Goal: Task Accomplishment & Management: Manage account settings

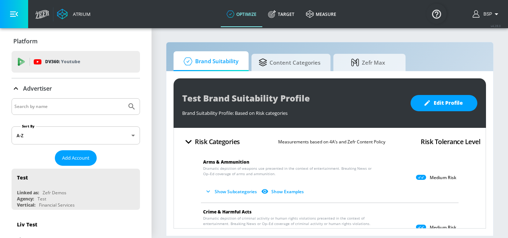
click at [59, 104] on input "Search by name" at bounding box center [68, 106] width 109 height 9
paste input "Humana_US_Measurement"
type input "Humana_US_Measurement"
click at [130, 101] on button "Submit Search" at bounding box center [132, 107] width 16 height 16
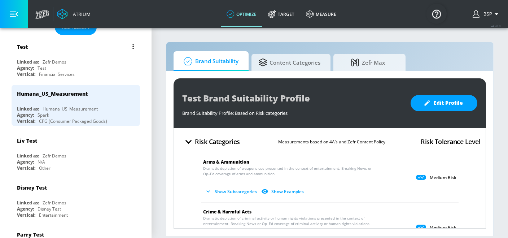
scroll to position [76, 0]
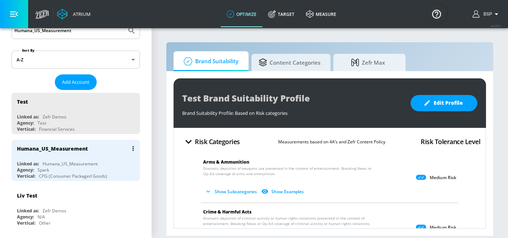
click at [104, 153] on div "Humana_US_Measurement" at bounding box center [77, 148] width 121 height 17
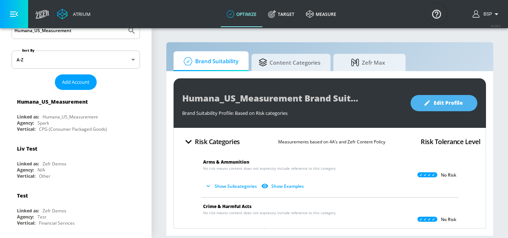
click at [451, 100] on span "Edit Profile" at bounding box center [444, 103] width 38 height 9
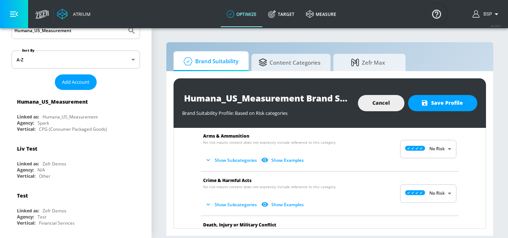
scroll to position [28, 0]
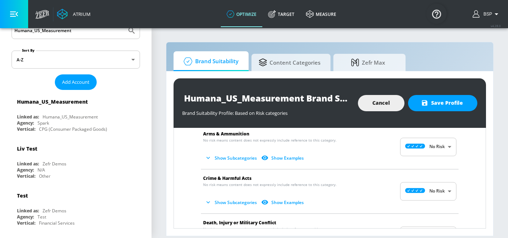
click at [434, 190] on body "Atrium optimize Target measure optimize Target measure v 4.28.0 BSP Platform DV…" at bounding box center [254, 119] width 508 height 238
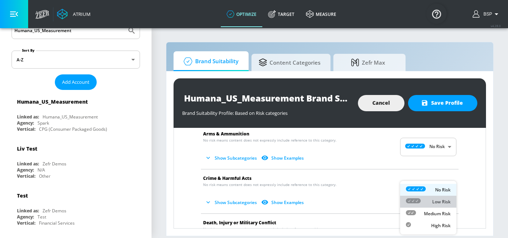
click at [431, 200] on div "Low Risk" at bounding box center [428, 202] width 45 height 8
type input "LOW"
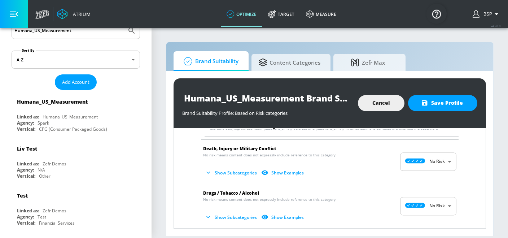
scroll to position [170, 0]
click at [447, 173] on li "Death, Injury or Military Conflict No risk means content does not expressly inc…" at bounding box center [330, 161] width 265 height 44
click at [447, 165] on body "Atrium optimize Target measure optimize Target measure v 4.28.0 BSP Platform DV…" at bounding box center [254, 119] width 508 height 238
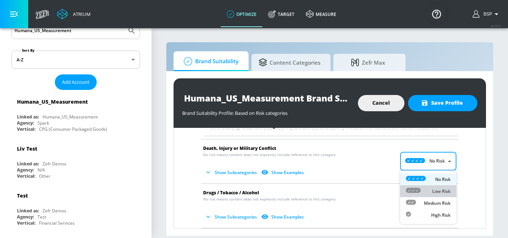
click at [440, 186] on li "Low Risk" at bounding box center [428, 191] width 56 height 12
type input "LOW"
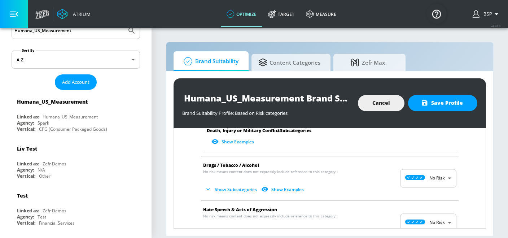
scroll to position [408, 0]
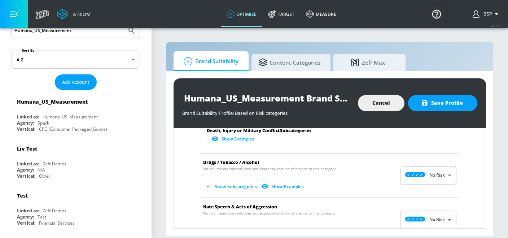
click at [450, 175] on body "Atrium optimize Target measure optimize Target measure v 4.28.0 BSP Platform DV…" at bounding box center [254, 119] width 508 height 238
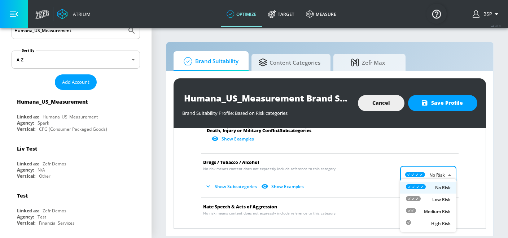
click at [443, 196] on p "Low Risk" at bounding box center [442, 199] width 18 height 6
type input "LOW"
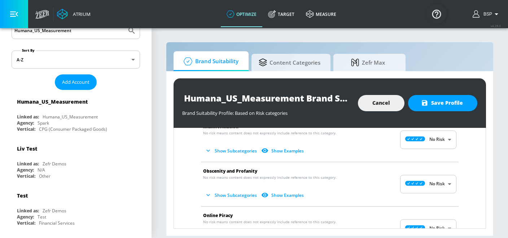
scroll to position [728, 0]
click at [440, 177] on body "Atrium optimize Target measure optimize Target measure v 4.28.0 BSP Platform DV…" at bounding box center [254, 119] width 508 height 238
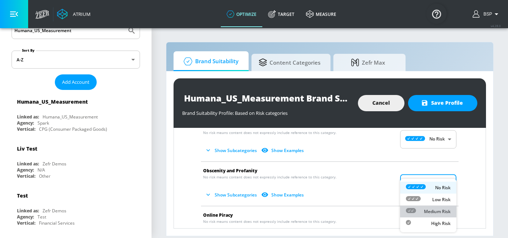
click at [440, 208] on div "Medium Risk" at bounding box center [428, 212] width 45 height 8
type input "MEDIUM"
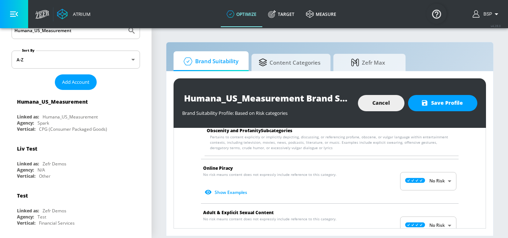
scroll to position [847, 0]
click at [447, 176] on body "Atrium optimize Target measure optimize Target measure v 4.28.0 BSP Platform DV…" at bounding box center [254, 119] width 508 height 238
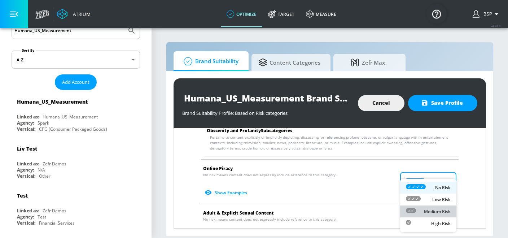
click at [439, 210] on p "Medium Risk" at bounding box center [437, 211] width 27 height 6
type input "MEDIUM"
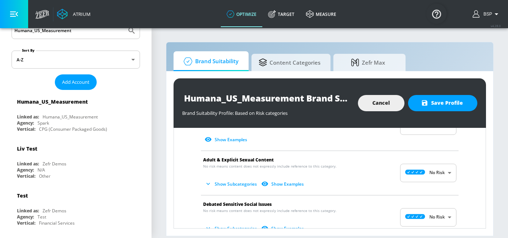
scroll to position [906, 0]
click at [444, 170] on body "Atrium optimize Target measure optimize Target measure v 4.28.0 BSP Platform DV…" at bounding box center [254, 119] width 508 height 238
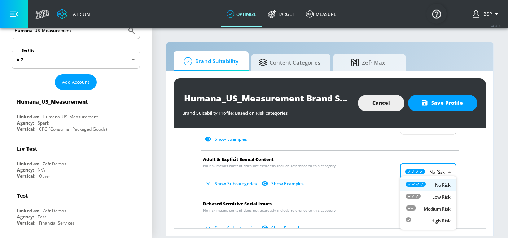
click at [442, 196] on p "Low Risk" at bounding box center [442, 197] width 18 height 6
type input "LOW"
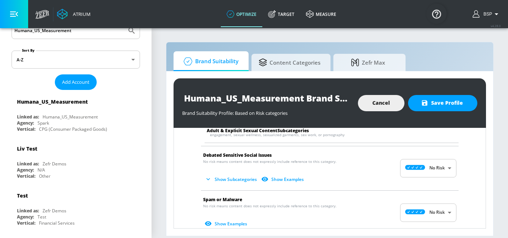
scroll to position [1018, 0]
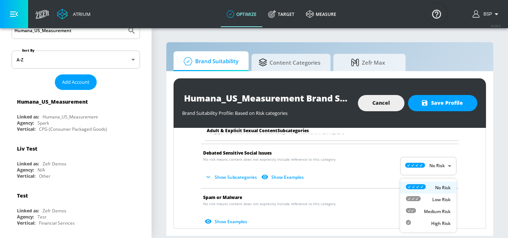
click at [431, 195] on body "Atrium optimize Target measure optimize Target measure v 4.28.0 BSP Platform DV…" at bounding box center [254, 119] width 508 height 238
click at [432, 210] on p "Medium Risk" at bounding box center [437, 211] width 27 height 6
type input "MEDIUM"
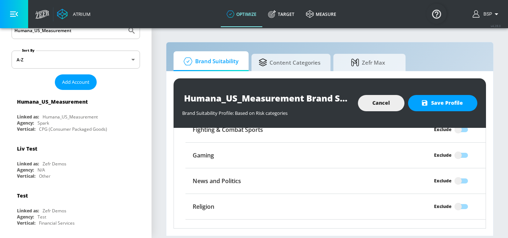
scroll to position [1252, 0]
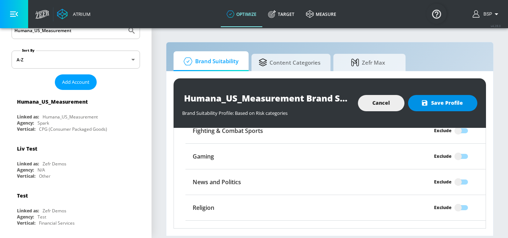
click at [453, 104] on span "Save Profile" at bounding box center [443, 103] width 40 height 9
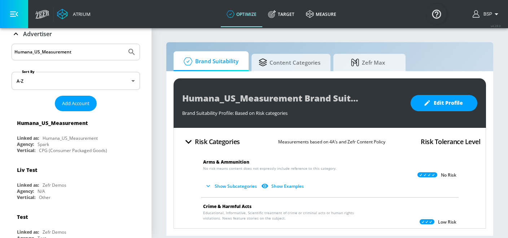
scroll to position [48, 0]
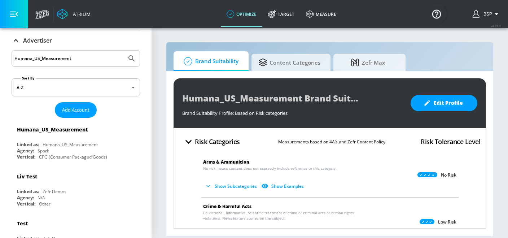
click at [101, 55] on input "Humana_US_Measurement" at bounding box center [68, 58] width 109 height 9
paste input "Publicis_Abbott_NA_US_Meta"
type input "Publicis_Abbott_NA_US_Meta"
click at [130, 55] on icon "Submit Search" at bounding box center [132, 58] width 6 height 6
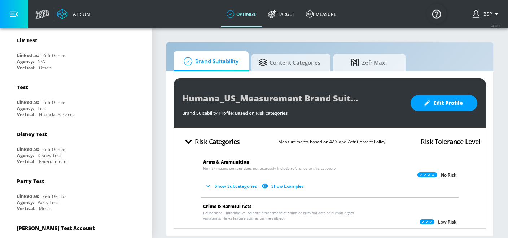
scroll to position [0, 0]
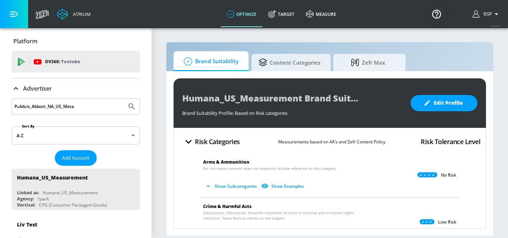
click at [47, 106] on input "Publicis_Abbott_NA_US_Meta" at bounding box center [68, 106] width 109 height 9
click at [136, 106] on button "Submit Search" at bounding box center [132, 107] width 16 height 16
click at [78, 158] on span "Add Account" at bounding box center [75, 158] width 27 height 8
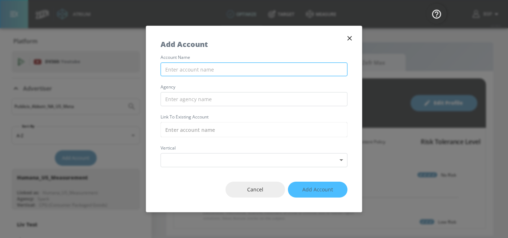
click at [199, 67] on input "text" at bounding box center [254, 69] width 187 height 14
paste input "Publicis_Abbott_NA_US_Meta"
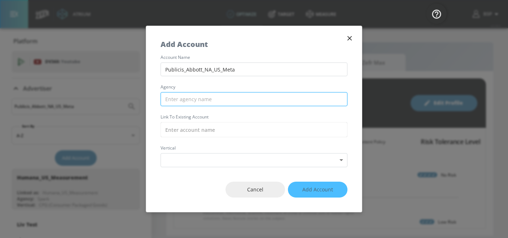
type input "Publicis_Abbott_NA_US_Meta"
click at [195, 100] on input "text" at bounding box center [254, 99] width 187 height 14
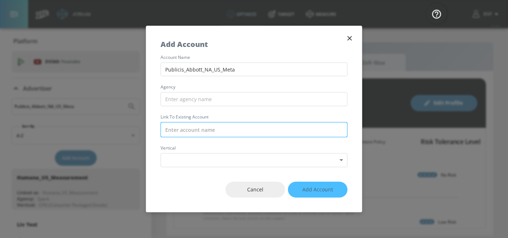
click at [188, 129] on input "text" at bounding box center [254, 129] width 187 height 15
paste input "Publicis_Abbott_NA_US_Meta"
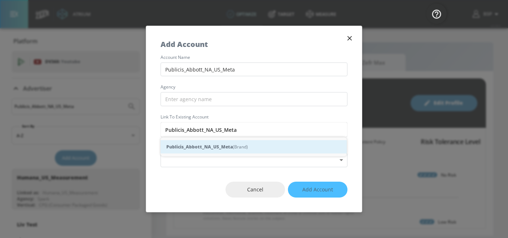
click at [192, 147] on strong "Publicis_Abbott_NA_US_Meta" at bounding box center [199, 147] width 66 height 8
type input "Publicis_Abbott_NA_US_Meta (Brand)"
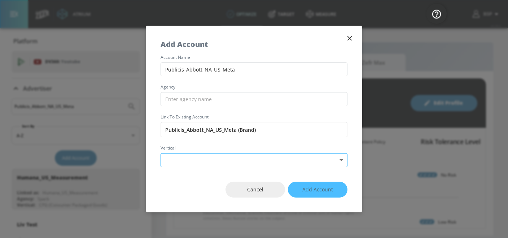
click at [203, 159] on body "Atrium optimize Target measure optimize Target measure v 4.28.0 BSP Platform DV…" at bounding box center [254, 119] width 508 height 238
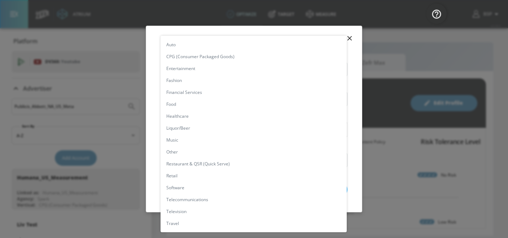
click at [155, 140] on div at bounding box center [254, 119] width 508 height 238
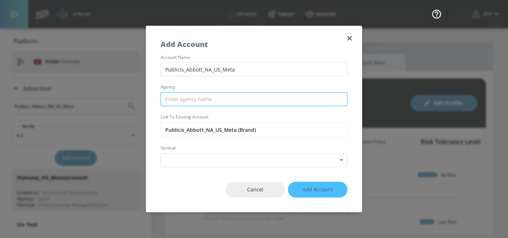
click at [198, 103] on input "text" at bounding box center [254, 99] width 187 height 14
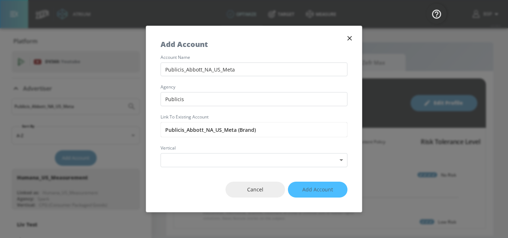
type input "Publicis"
click at [152, 112] on div "account name Publicis_Abbott_NA_US_Meta agency Publicis Link to Existing Accoun…" at bounding box center [254, 111] width 216 height 112
click at [194, 160] on body "Atrium optimize Target measure optimize Target measure v 4.28.0 BSP Platform DV…" at bounding box center [254, 119] width 508 height 238
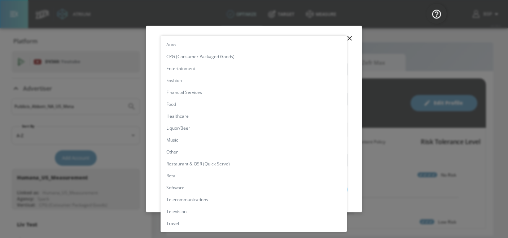
click at [154, 165] on div at bounding box center [254, 119] width 508 height 238
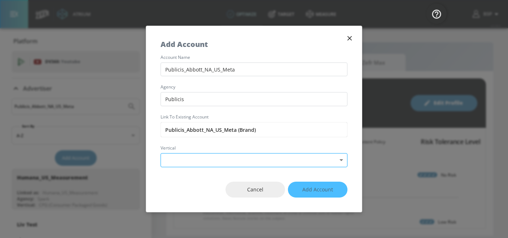
click at [260, 159] on body "Atrium optimize Target measure optimize Target measure v 4.28.0 BSP Platform DV…" at bounding box center [254, 119] width 508 height 238
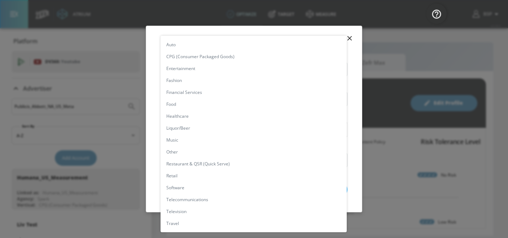
click at [257, 116] on li "Healthcare" at bounding box center [254, 116] width 186 height 12
type input "[object Object]"
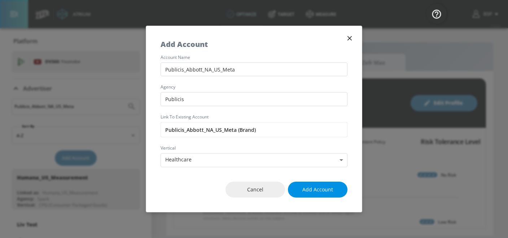
click at [327, 194] on span "Add Account" at bounding box center [318, 189] width 31 height 9
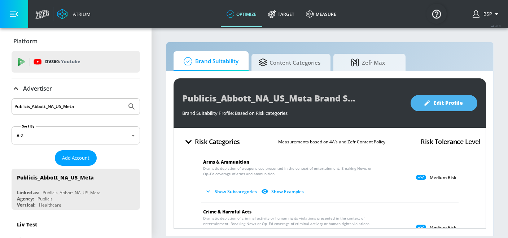
click at [436, 107] on span "Edit Profile" at bounding box center [444, 103] width 38 height 9
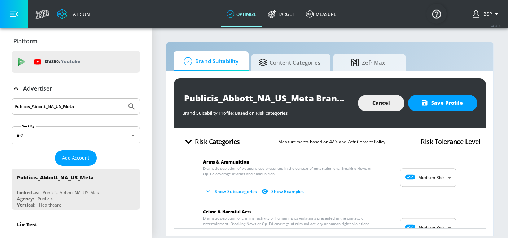
scroll to position [10, 0]
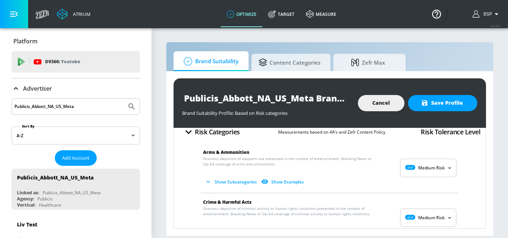
click at [411, 168] on body "Atrium optimize Target measure optimize Target measure v 4.28.0 BSP Platform DV…" at bounding box center [254, 119] width 508 height 238
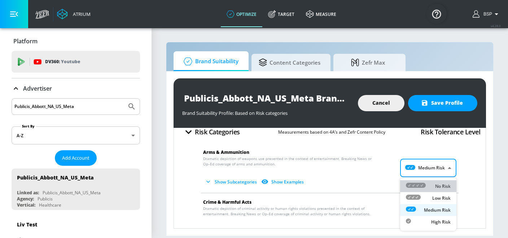
click at [422, 184] on icon at bounding box center [416, 185] width 20 height 5
type input "MINIMAL"
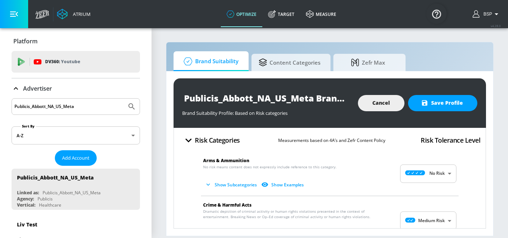
scroll to position [1, 0]
click at [225, 186] on button "Show Subcategories" at bounding box center [231, 185] width 57 height 12
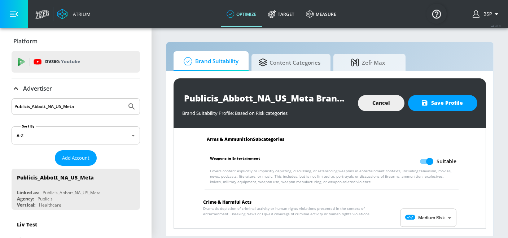
scroll to position [61, 0]
click at [430, 164] on input "Suitable" at bounding box center [429, 161] width 41 height 14
click at [418, 163] on input "Unsuitable" at bounding box center [416, 161] width 41 height 14
checkbox input "true"
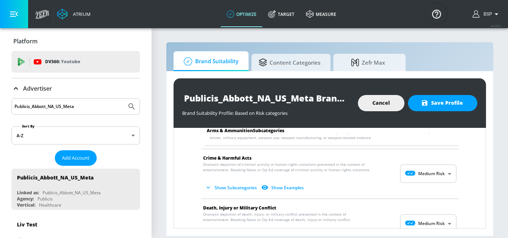
scroll to position [104, 0]
click at [442, 167] on body "Atrium optimize Target measure optimize Target measure v 4.28.0 BSP Platform DV…" at bounding box center [254, 119] width 508 height 238
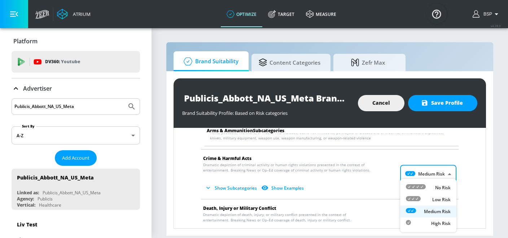
click at [445, 201] on p "Low Risk" at bounding box center [442, 199] width 18 height 6
type input "LOW"
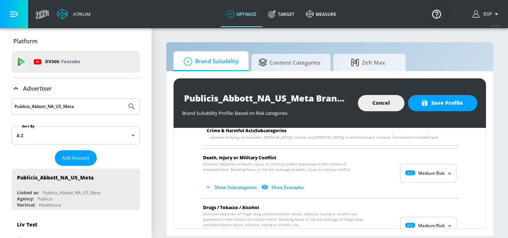
scroll to position [218, 0]
click at [445, 171] on body "Atrium optimize Target measure optimize Target measure v 4.28.0 BSP Platform DV…" at bounding box center [254, 119] width 508 height 238
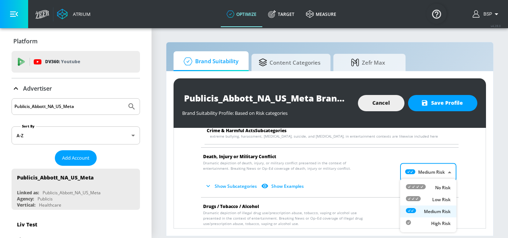
click at [437, 196] on div "Low Risk" at bounding box center [428, 200] width 45 height 8
type input "LOW"
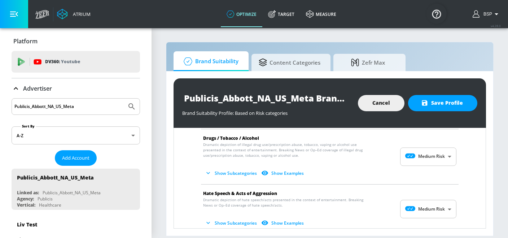
scroll to position [485, 0]
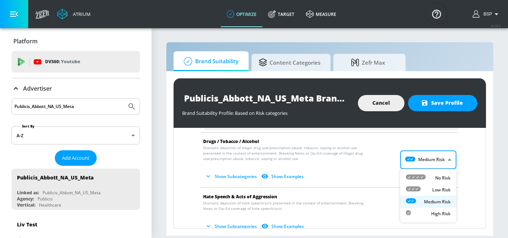
click at [433, 159] on body "Atrium optimize Target measure optimize Target measure v 4.28.0 BSP Platform DV…" at bounding box center [254, 119] width 508 height 238
click at [432, 188] on div "Low Risk" at bounding box center [428, 190] width 45 height 8
type input "LOW"
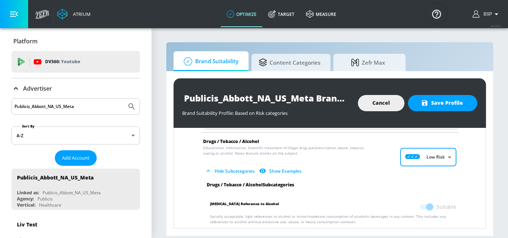
click at [470, 182] on div "Arms & Ammunition No risk means content does not expressly include reference to…" at bounding box center [329, 222] width 301 height 1114
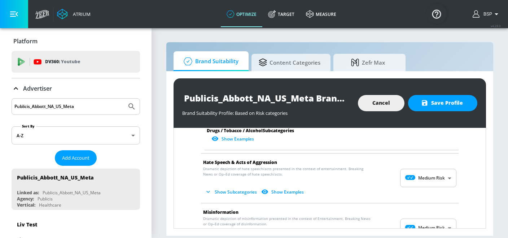
scroll to position [704, 0]
click at [442, 174] on body "Atrium optimize Target measure optimize Target measure v 4.28.0 BSP Platform DV…" at bounding box center [254, 119] width 508 height 238
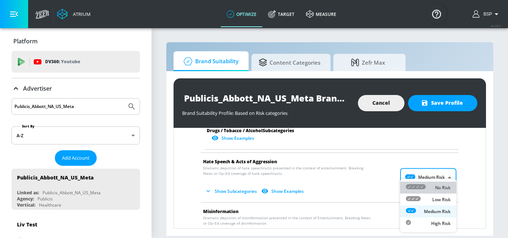
click at [437, 186] on p "No Risk" at bounding box center [443, 188] width 16 height 6
type input "MINIMAL"
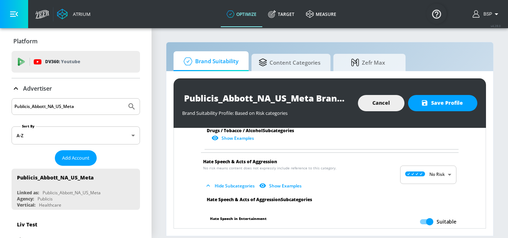
click at [488, 184] on div "Publicis_Abbott_NA_US_Meta Brand Suitability Profile Brand Suitability Profile:…" at bounding box center [329, 153] width 327 height 165
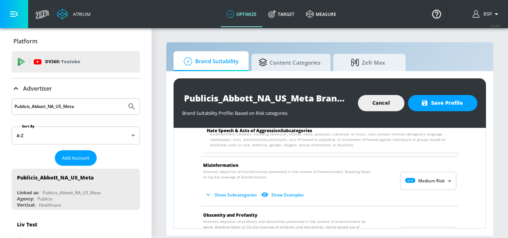
scroll to position [807, 0]
click at [435, 173] on body "Atrium optimize Target measure optimize Target measure v 4.28.0 BSP Platform DV…" at bounding box center [254, 119] width 508 height 238
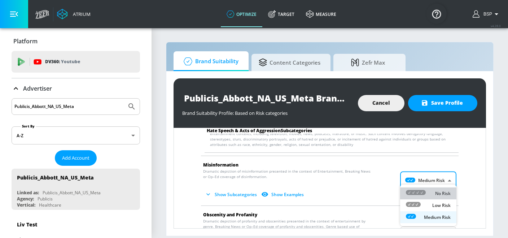
click at [432, 192] on div "No Risk" at bounding box center [428, 194] width 45 height 8
type input "MINIMAL"
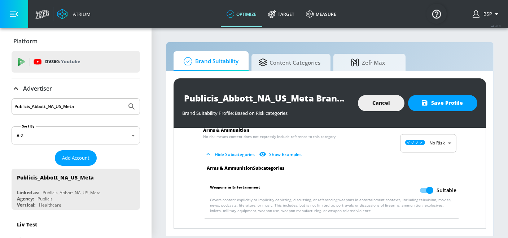
scroll to position [60, 0]
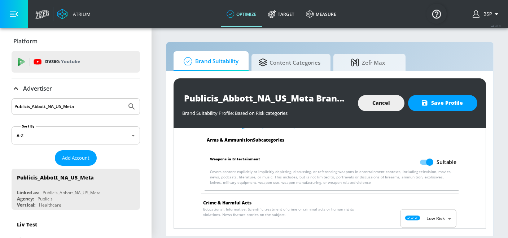
click at [433, 166] on input "Suitable" at bounding box center [429, 162] width 41 height 14
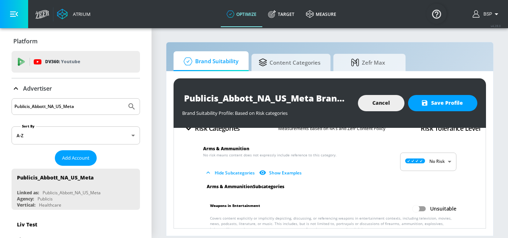
scroll to position [30, 0]
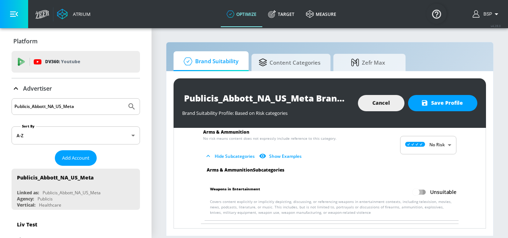
click at [421, 190] on input "Unsuitable" at bounding box center [416, 192] width 41 height 14
checkbox input "true"
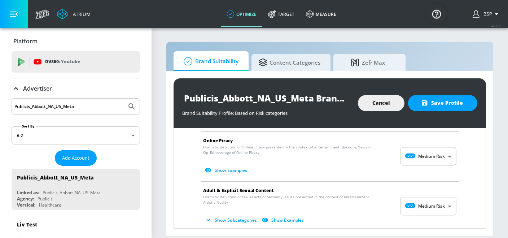
scroll to position [1000, 0]
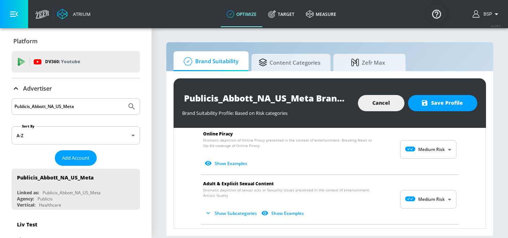
click at [437, 188] on body "Atrium optimize Target measure optimize Target measure v 4.28.0 BSP Platform DV…" at bounding box center [254, 119] width 508 height 238
click at [433, 201] on p "Low Risk" at bounding box center [442, 199] width 18 height 6
type input "LOW"
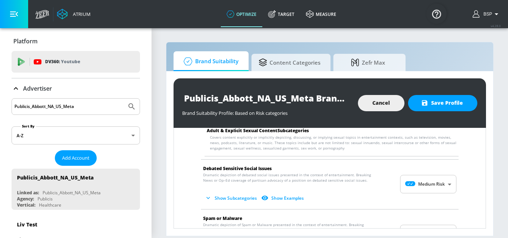
scroll to position [1122, 0]
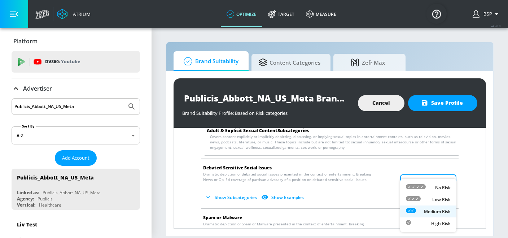
click at [445, 174] on body "Atrium optimize Target measure optimize Target measure v 4.28.0 BSP Platform DV…" at bounding box center [254, 119] width 508 height 238
click at [441, 186] on p "No Risk" at bounding box center [443, 188] width 16 height 6
type input "MINIMAL"
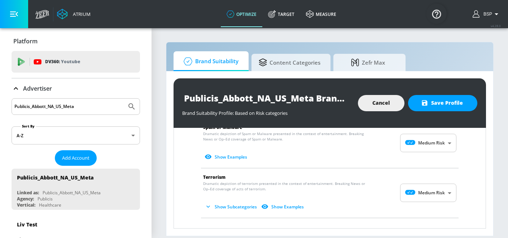
scroll to position [1262, 0]
click at [445, 182] on body "Atrium optimize Target measure optimize Target measure v 4.28.0 BSP Platform DV…" at bounding box center [254, 119] width 508 height 238
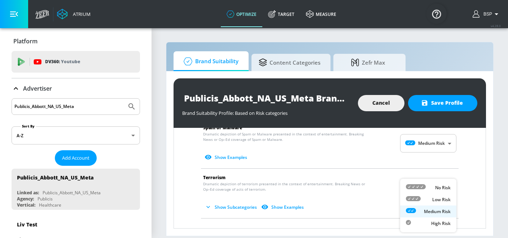
click at [440, 190] on p "No Risk" at bounding box center [443, 188] width 16 height 6
type input "MINIMAL"
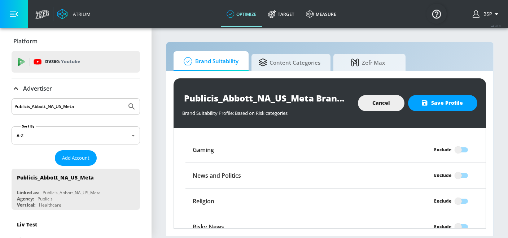
scroll to position [1486, 0]
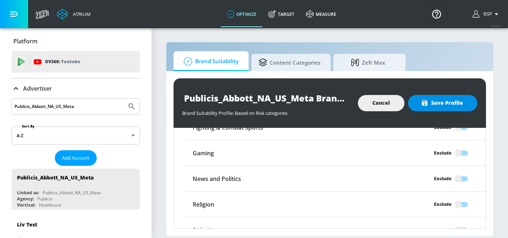
click at [443, 108] on button "Save Profile" at bounding box center [442, 103] width 69 height 16
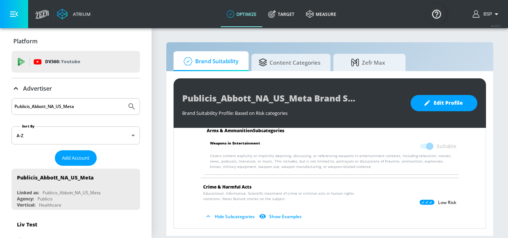
scroll to position [0, 0]
